Goal: Information Seeking & Learning: Learn about a topic

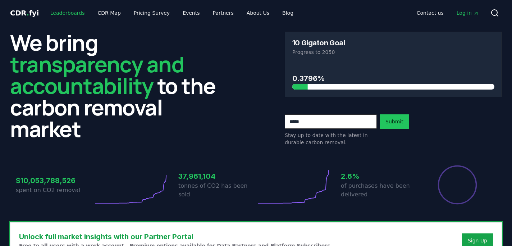
click at [64, 12] on link "Leaderboards" at bounding box center [68, 12] width 46 height 13
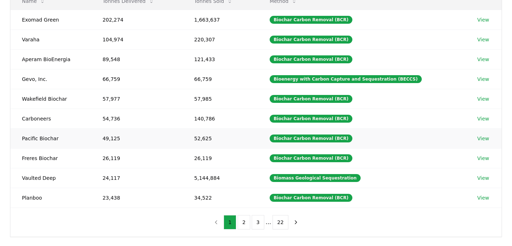
scroll to position [109, 0]
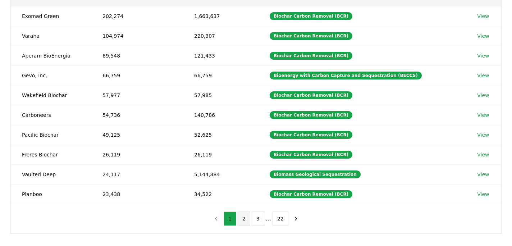
click at [243, 219] on button "2" at bounding box center [243, 218] width 13 height 14
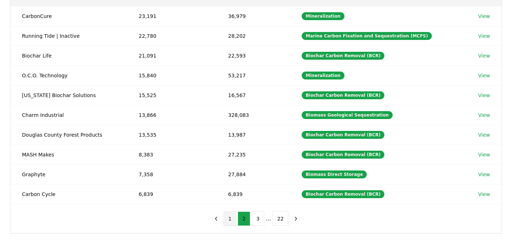
click at [231, 219] on button "1" at bounding box center [229, 218] width 13 height 14
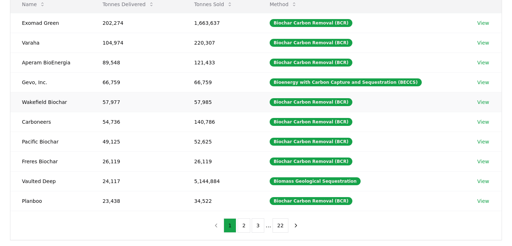
scroll to position [101, 0]
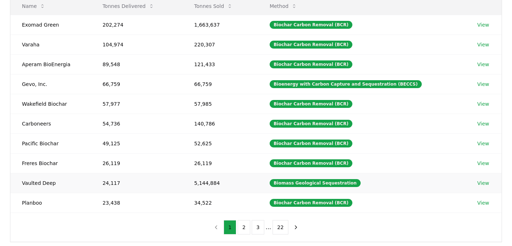
click at [482, 182] on link "View" at bounding box center [483, 182] width 12 height 7
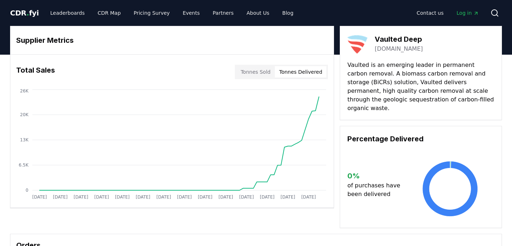
click at [295, 73] on button "Tonnes Delivered" at bounding box center [300, 71] width 52 height 11
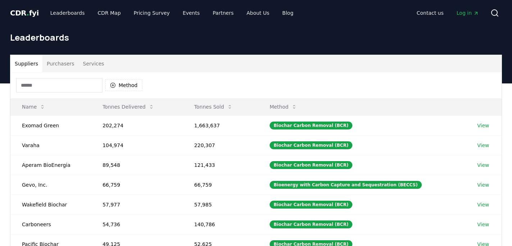
scroll to position [101, 0]
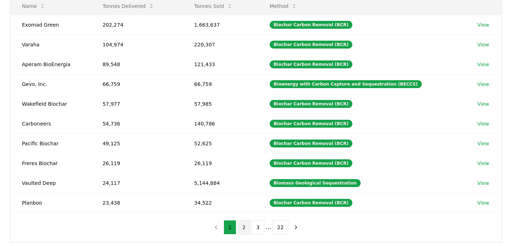
click at [245, 226] on button "2" at bounding box center [243, 227] width 13 height 14
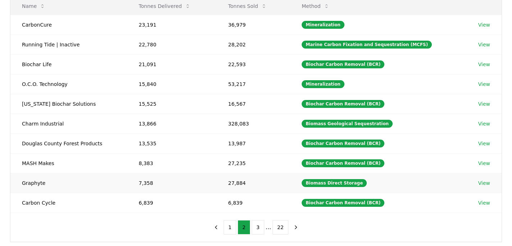
click at [481, 183] on link "View" at bounding box center [484, 182] width 12 height 7
